Goal: Task Accomplishment & Management: Use online tool/utility

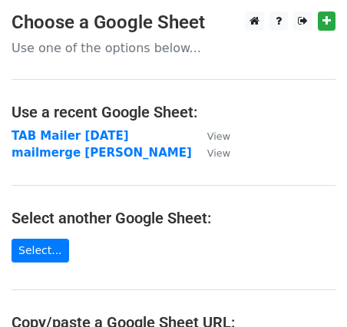
click at [120, 25] on h3 "Choose a Google Sheet" at bounding box center [174, 23] width 324 height 22
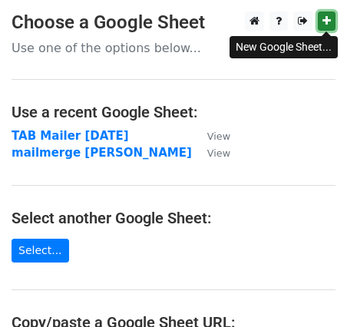
click at [322, 25] on link at bounding box center [327, 21] width 18 height 19
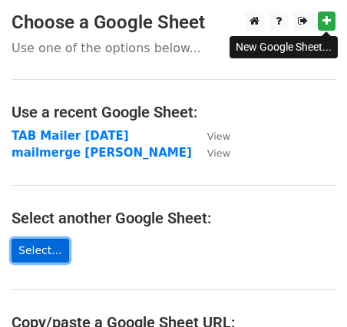
click at [51, 250] on link "Select..." at bounding box center [41, 251] width 58 height 24
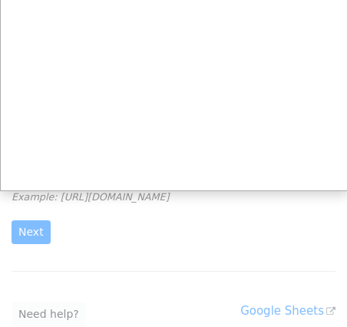
scroll to position [115, 0]
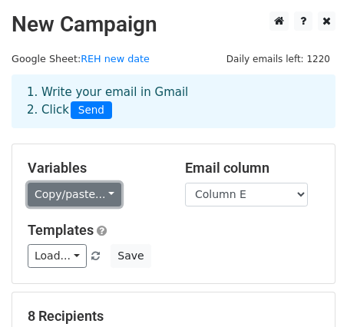
click at [105, 200] on link "Copy/paste..." at bounding box center [75, 195] width 94 height 24
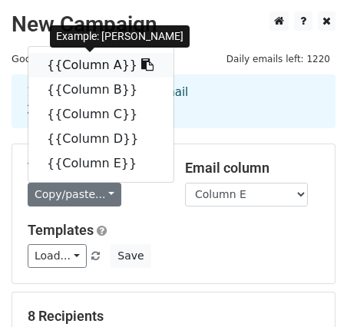
click at [100, 67] on link "{{Column A}}" at bounding box center [100, 65] width 145 height 25
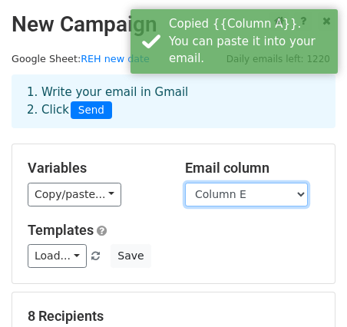
click at [234, 195] on select "Column A Column B Column C Column D Column E" at bounding box center [246, 195] width 123 height 24
click at [185, 183] on select "Column A Column B Column C Column D Column E" at bounding box center [246, 195] width 123 height 24
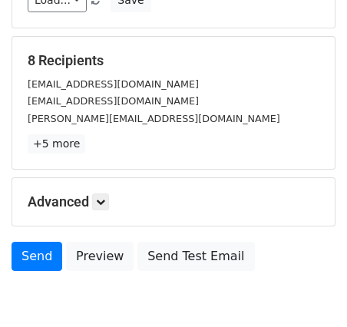
scroll to position [266, 0]
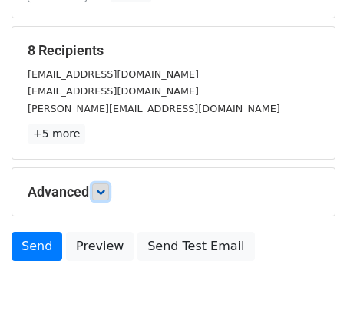
click at [102, 193] on icon at bounding box center [100, 192] width 9 height 9
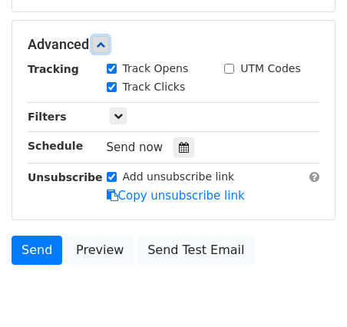
scroll to position [424, 0]
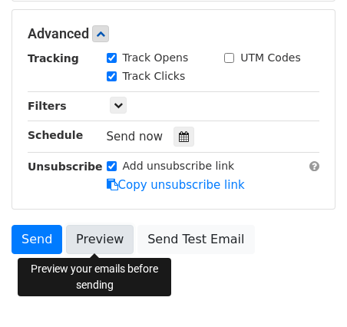
click at [98, 241] on link "Preview" at bounding box center [100, 239] width 68 height 29
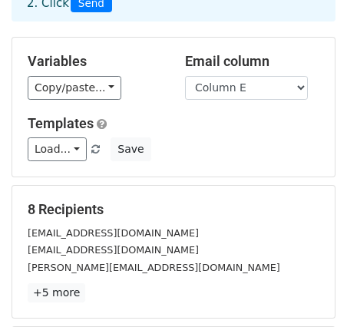
scroll to position [78, 0]
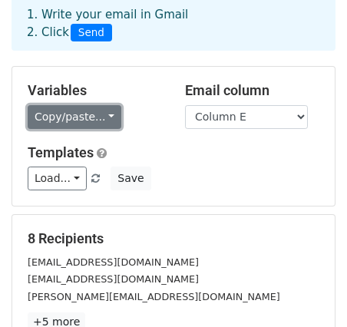
click at [90, 115] on link "Copy/paste..." at bounding box center [75, 117] width 94 height 24
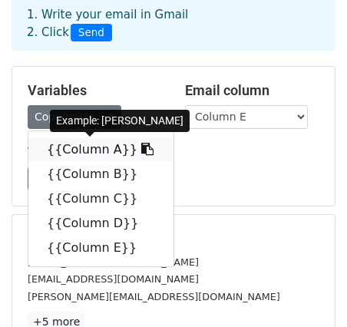
click at [88, 148] on link "{{Column A}}" at bounding box center [100, 150] width 145 height 25
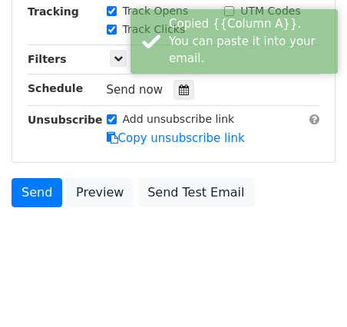
scroll to position [481, 0]
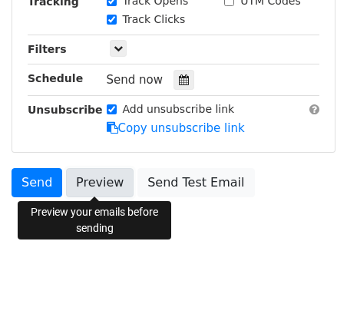
click at [90, 184] on link "Preview" at bounding box center [100, 182] width 68 height 29
click at [98, 184] on link "Preview" at bounding box center [100, 182] width 68 height 29
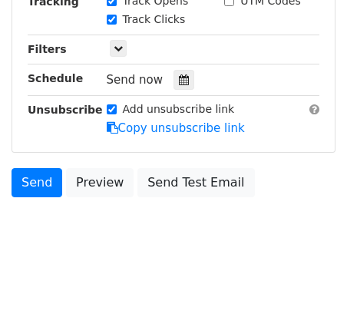
click at [114, 109] on input "Add unsubscribe link" at bounding box center [112, 110] width 10 height 10
checkbox input "false"
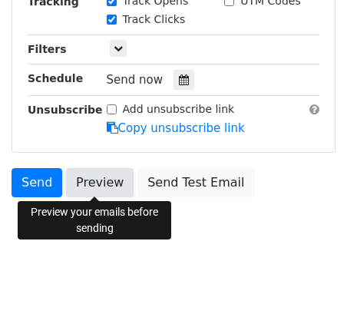
click at [111, 179] on link "Preview" at bounding box center [100, 182] width 68 height 29
click at [106, 182] on link "Preview" at bounding box center [100, 182] width 68 height 29
